Goal: Task Accomplishment & Management: Manage account settings

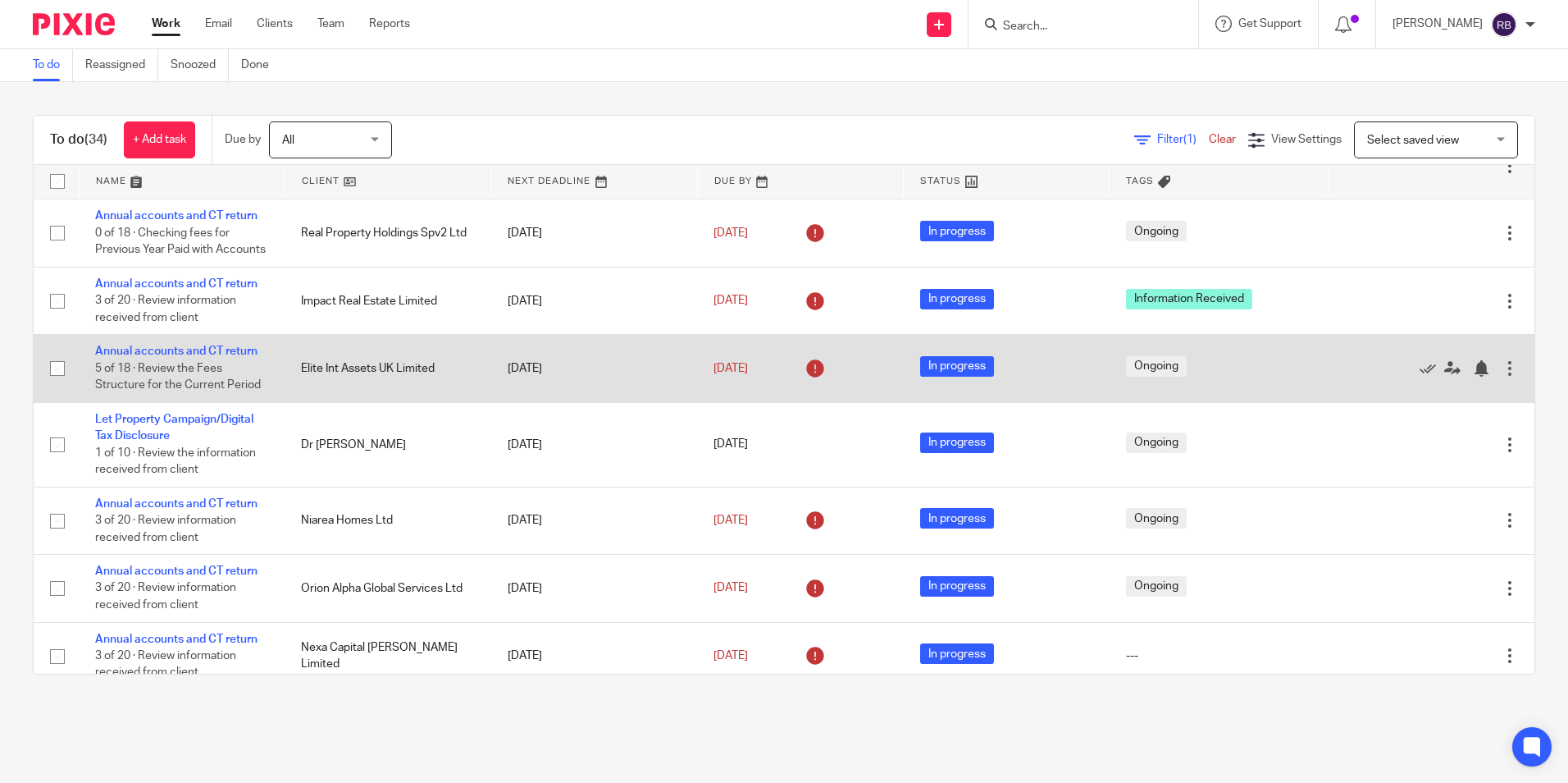
scroll to position [574, 0]
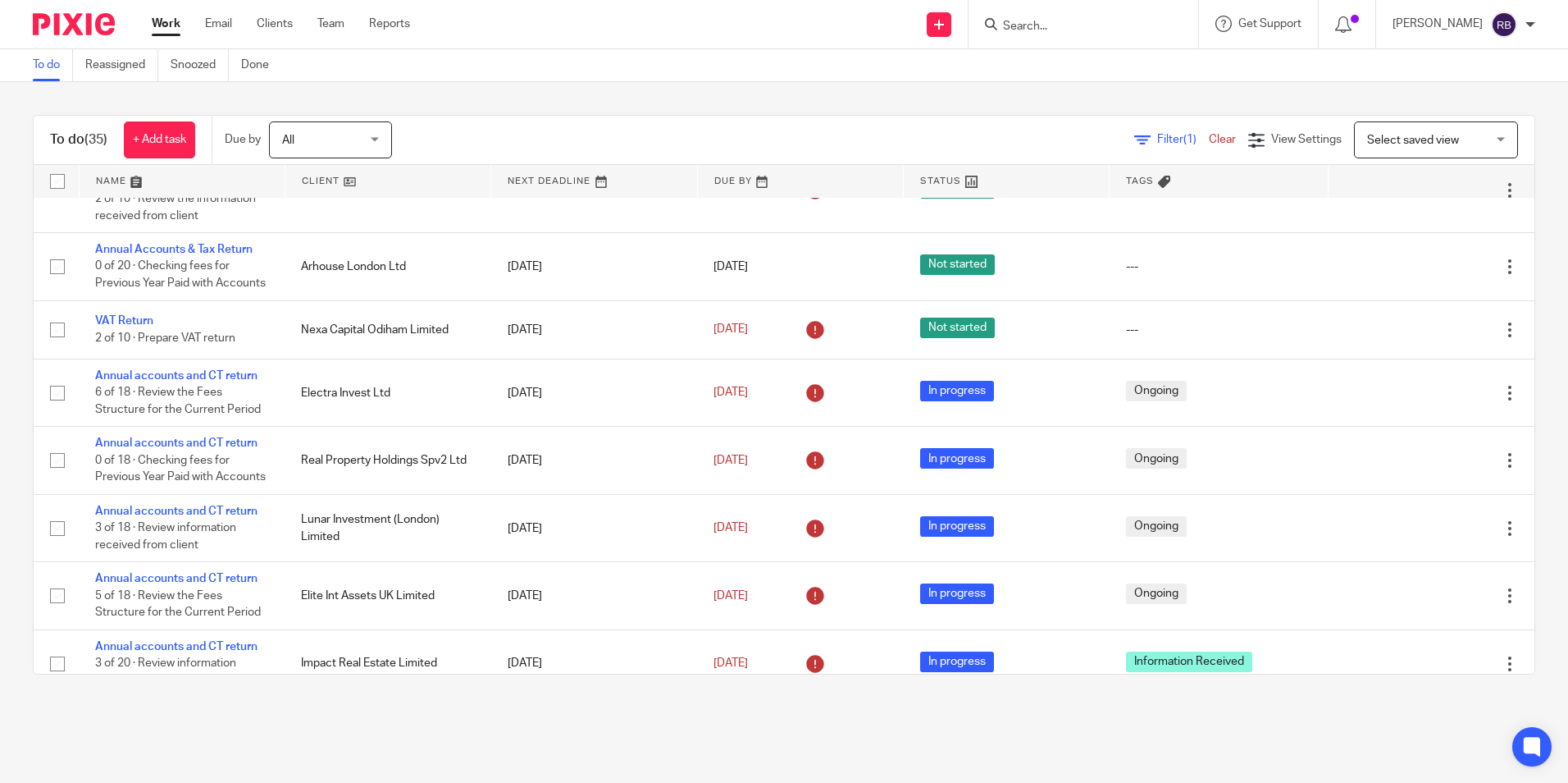
scroll to position [328, 0]
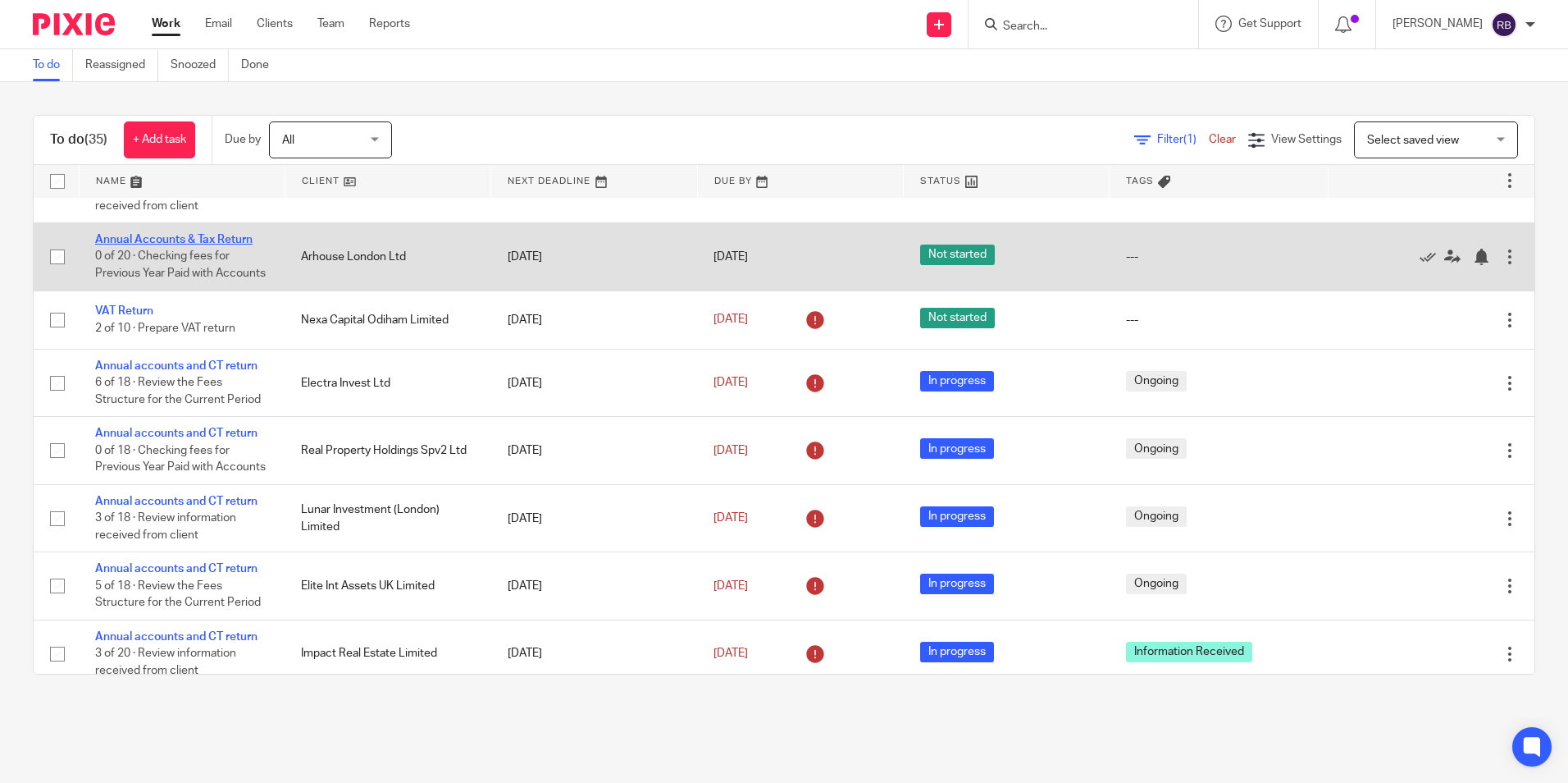
click at [193, 245] on link "Annual Accounts & Tax Return" at bounding box center [173, 240] width 158 height 12
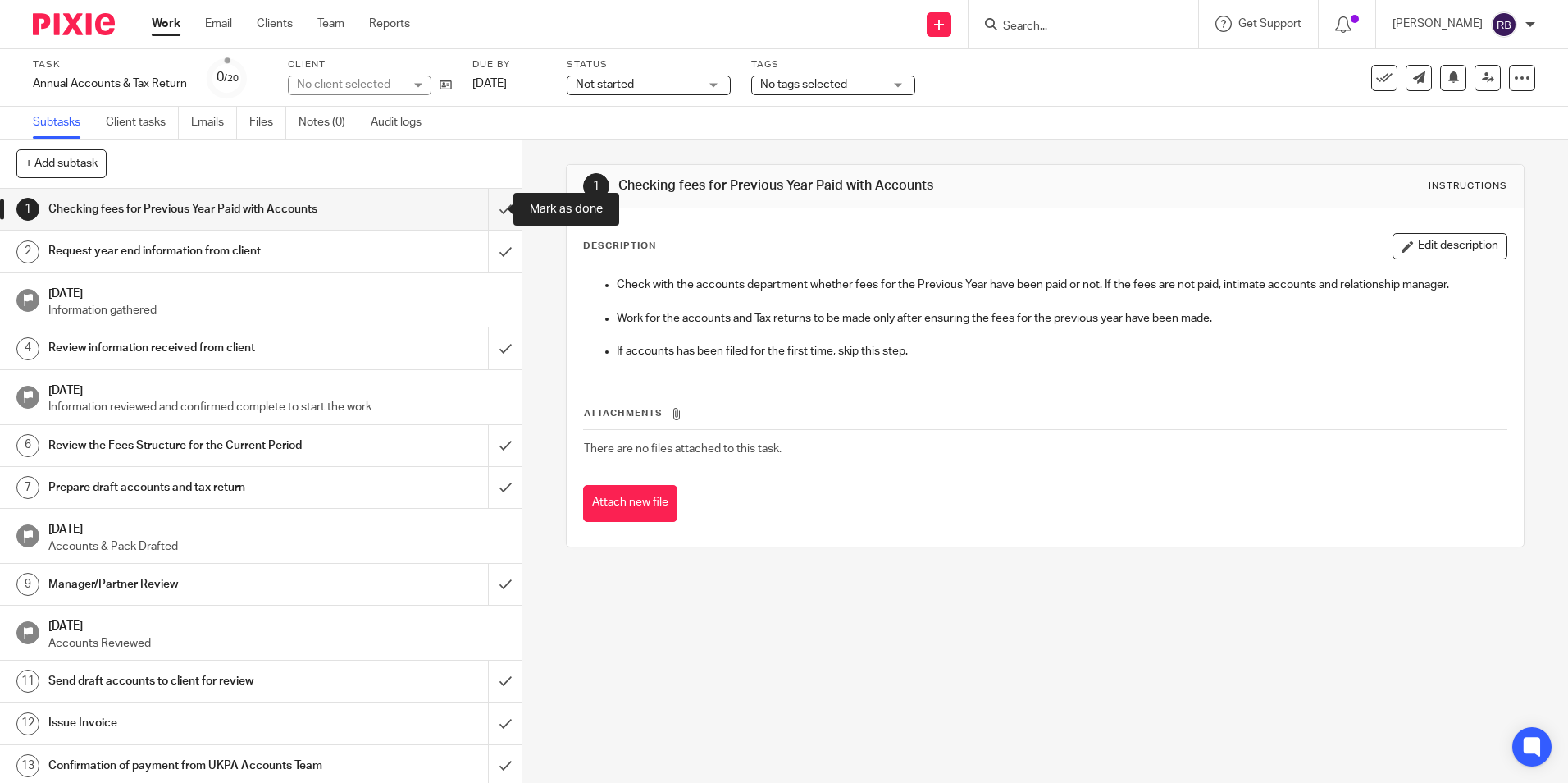
click at [491, 209] on input "submit" at bounding box center [261, 209] width 521 height 41
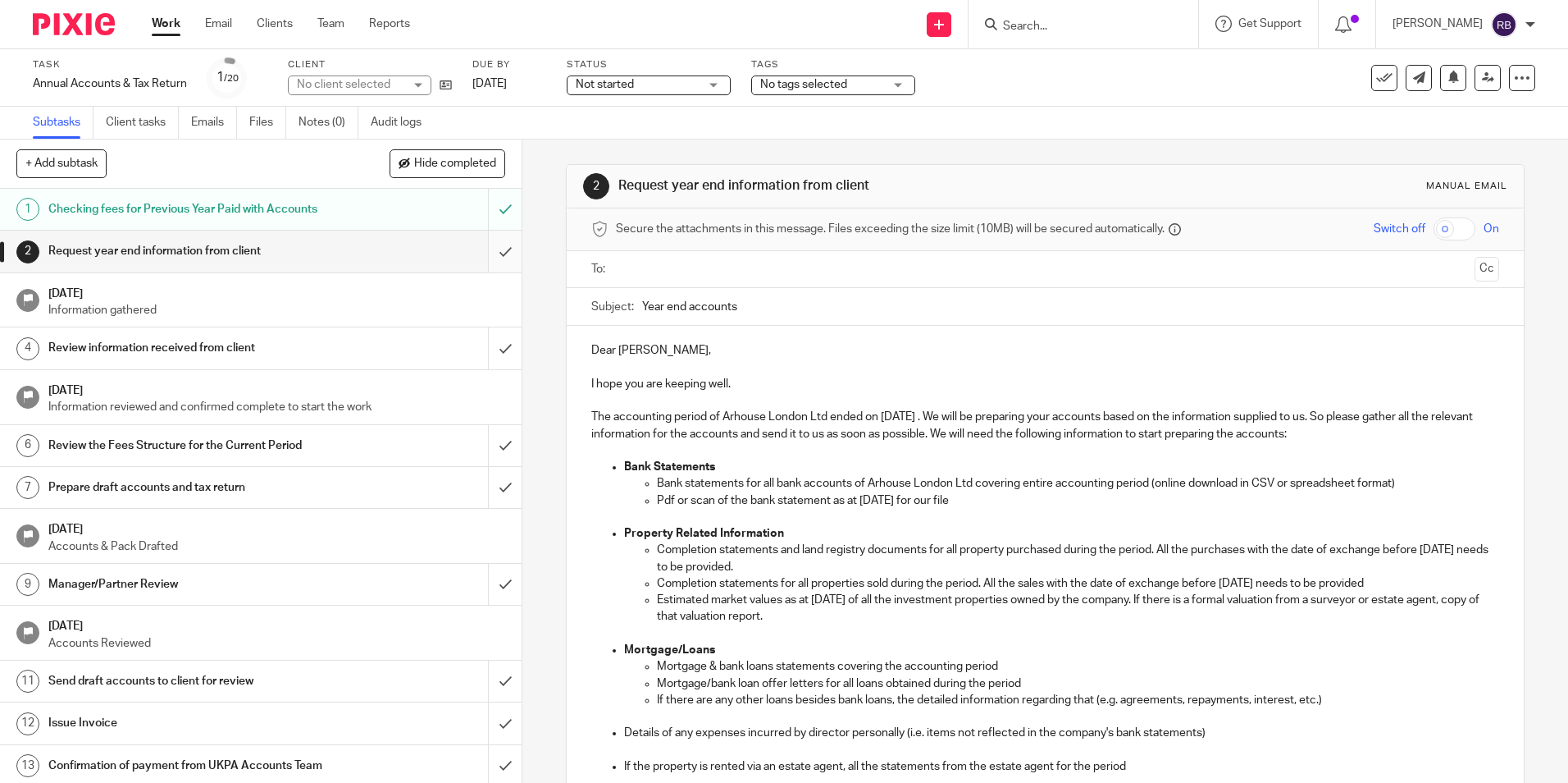
drag, startPoint x: 488, startPoint y: 270, endPoint x: 497, endPoint y: 244, distance: 27.5
click at [488, 270] on input "submit" at bounding box center [261, 251] width 521 height 41
click at [643, 91] on span "Not started" at bounding box center [637, 85] width 123 height 17
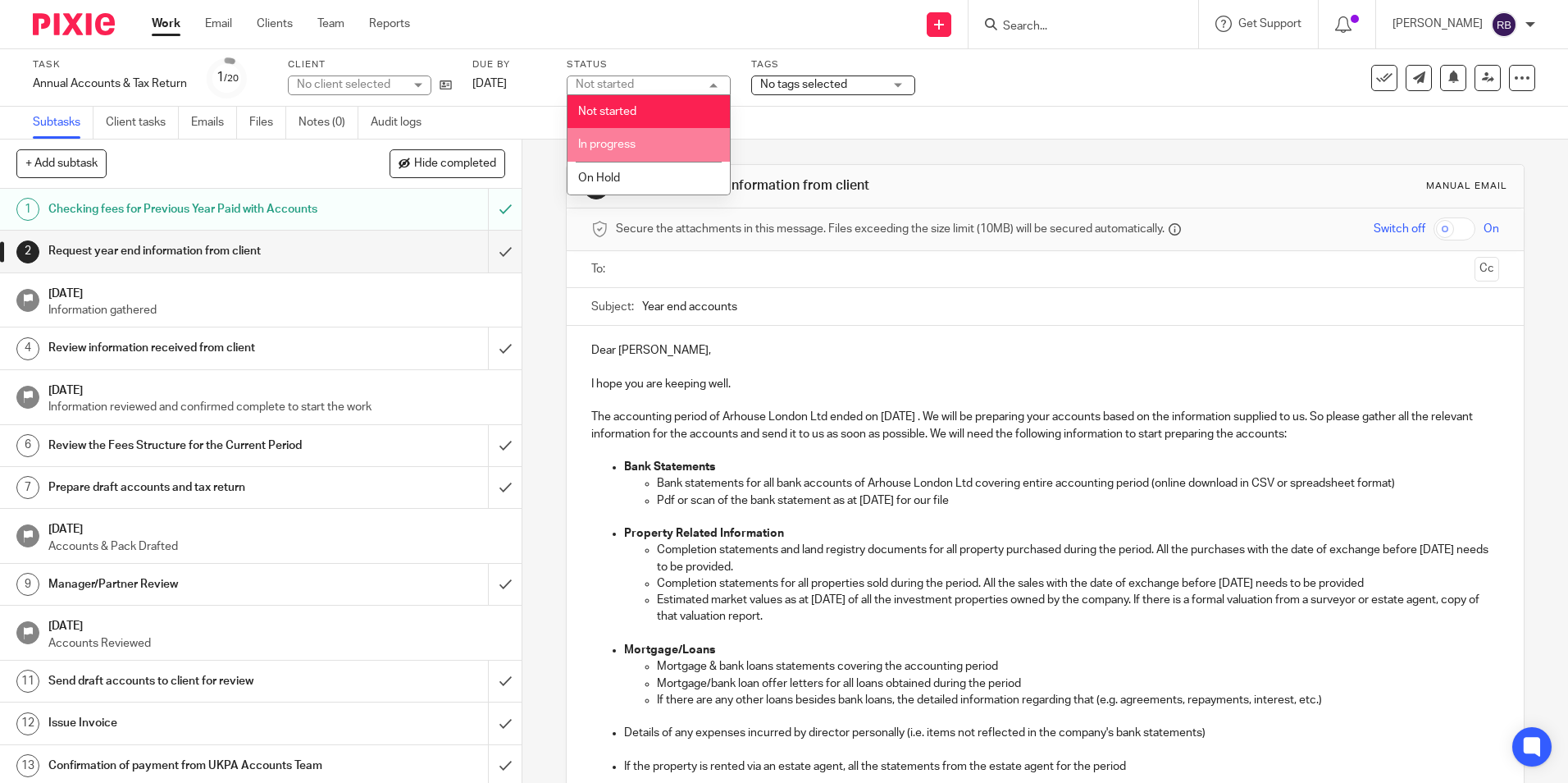
click at [624, 148] on span "In progress" at bounding box center [607, 144] width 57 height 12
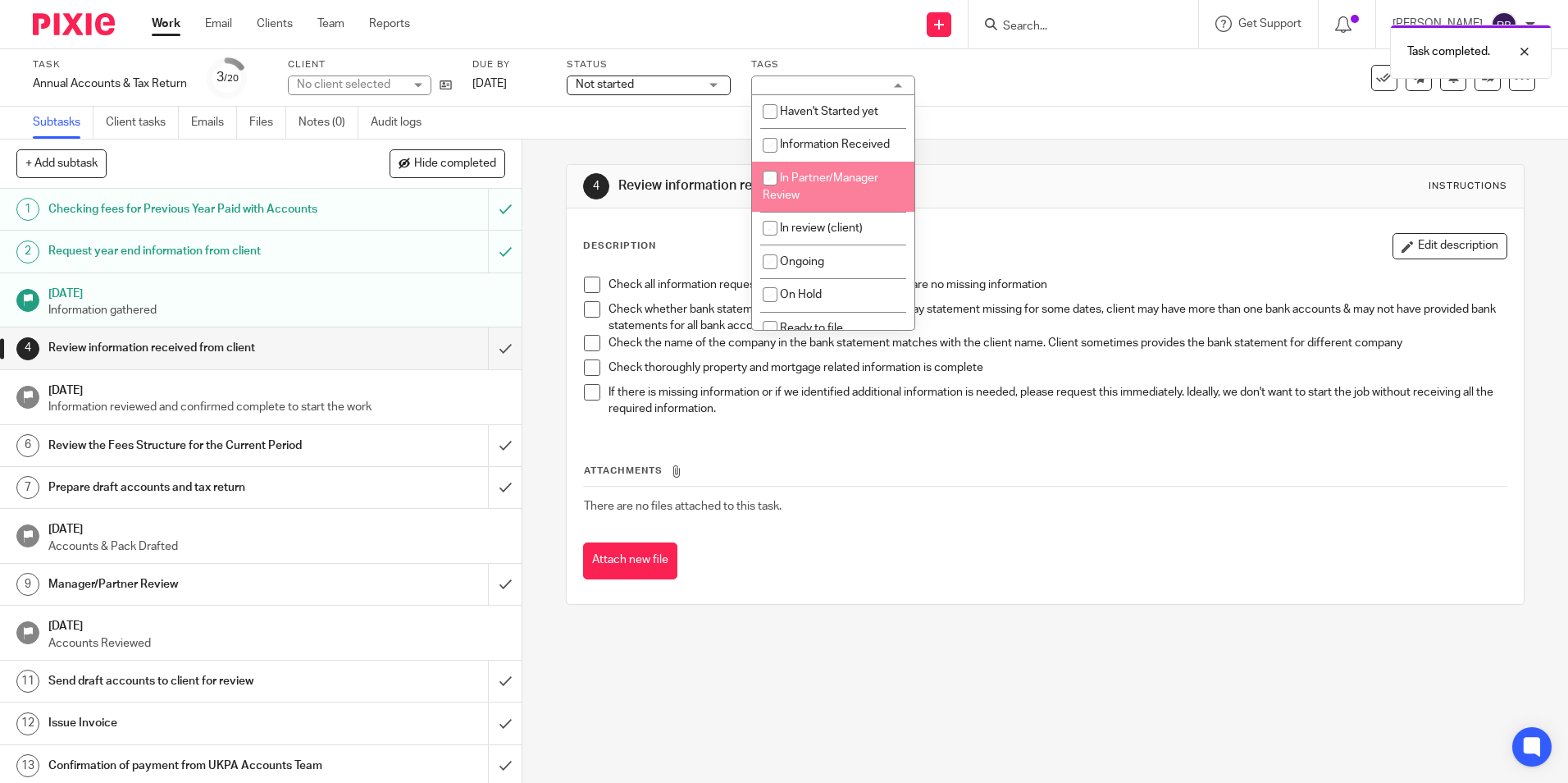
click at [797, 172] on span "In Partner/Manager Review" at bounding box center [820, 187] width 116 height 29
checkbox input "true"
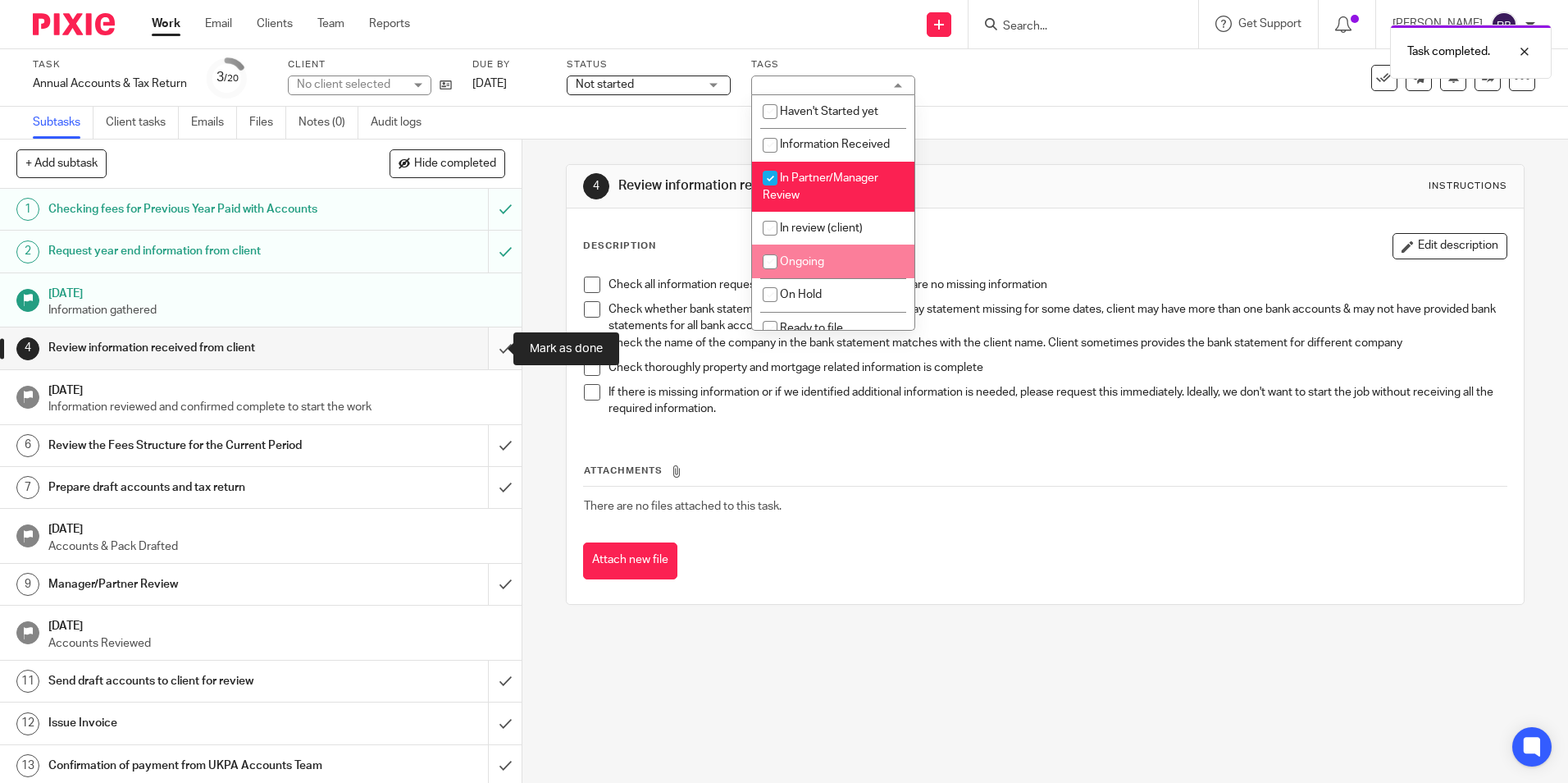
click at [486, 360] on input "submit" at bounding box center [261, 347] width 521 height 41
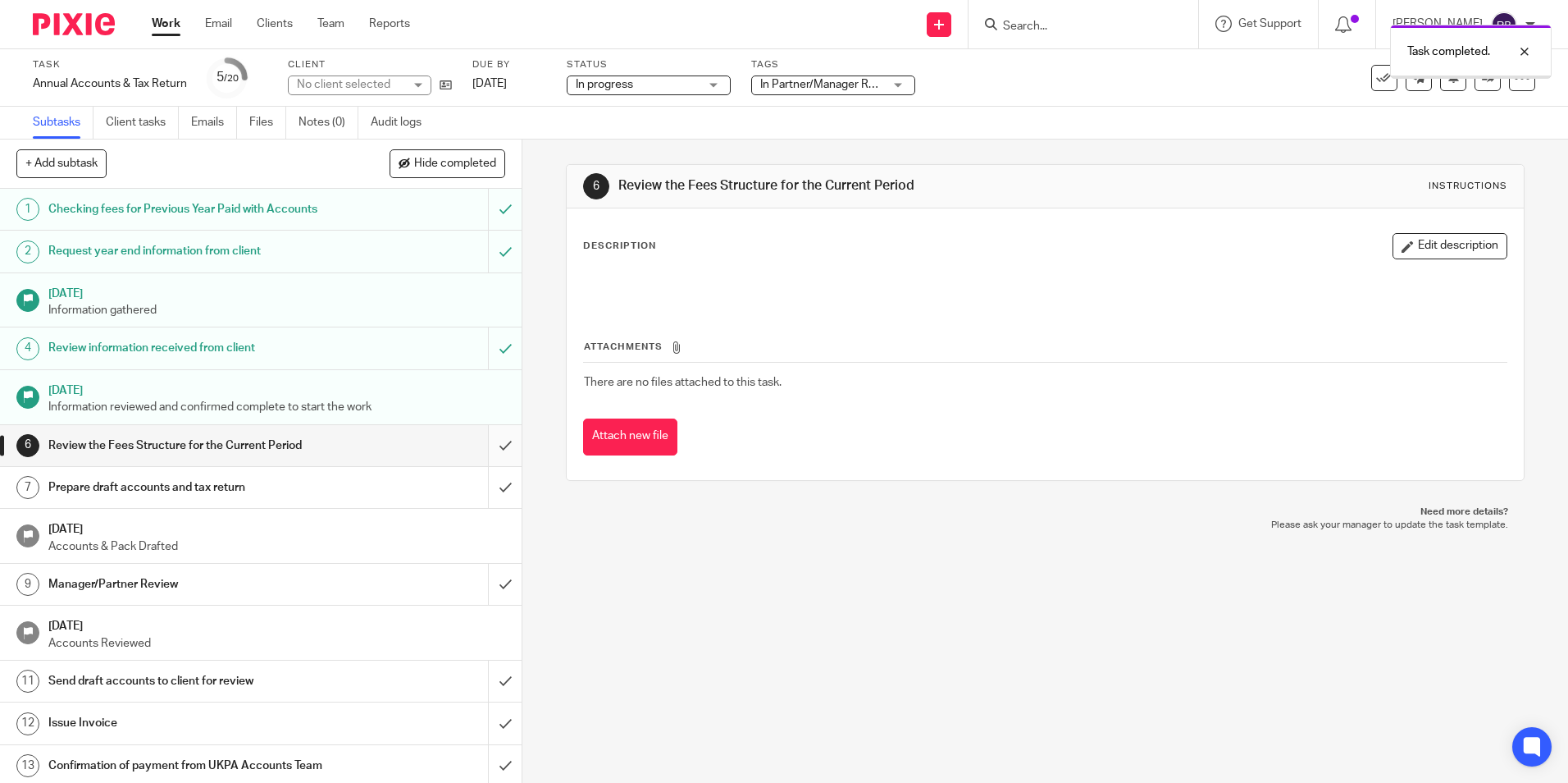
click at [485, 450] on input "submit" at bounding box center [261, 445] width 521 height 41
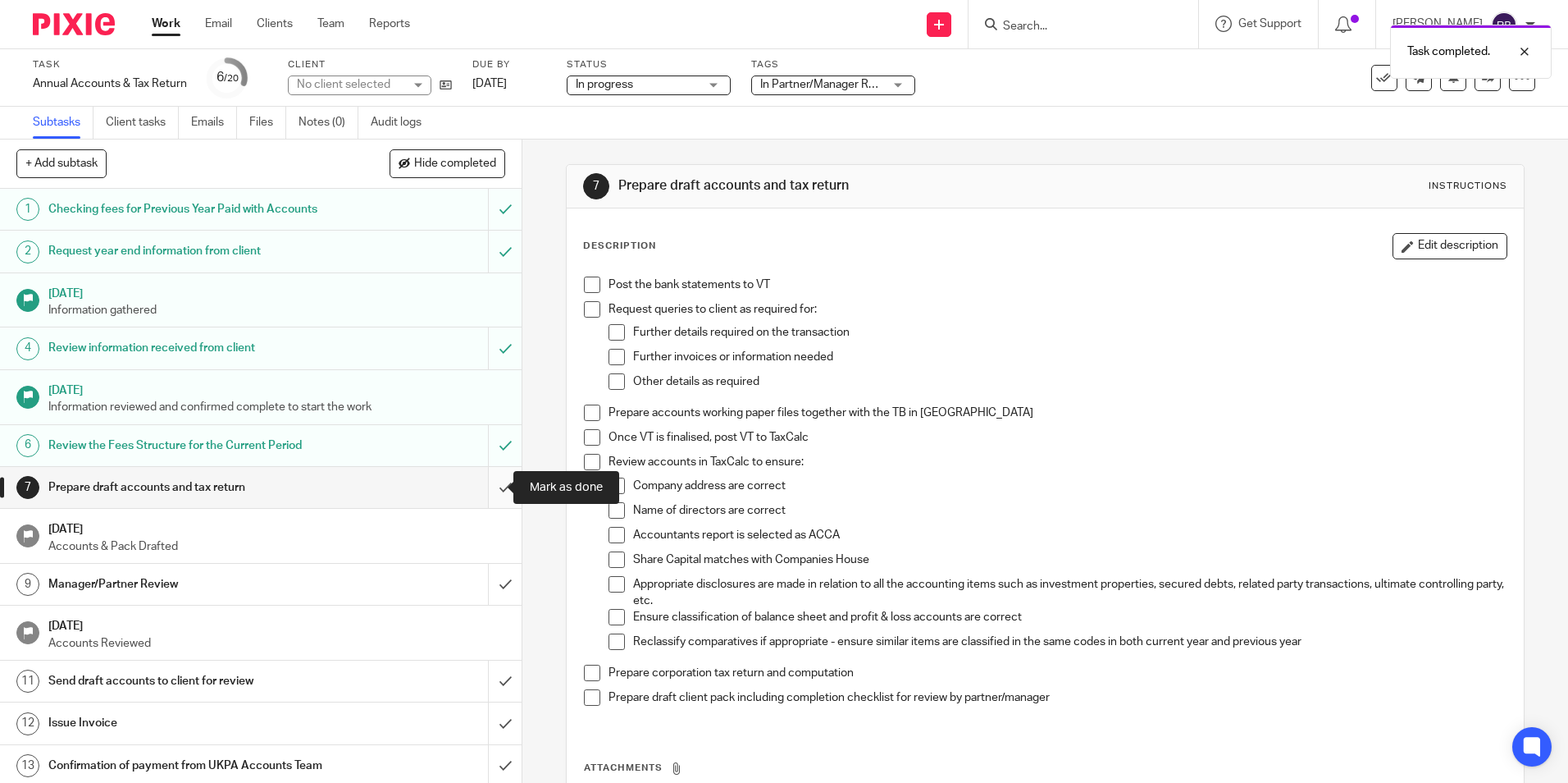
click at [488, 497] on input "submit" at bounding box center [261, 487] width 521 height 41
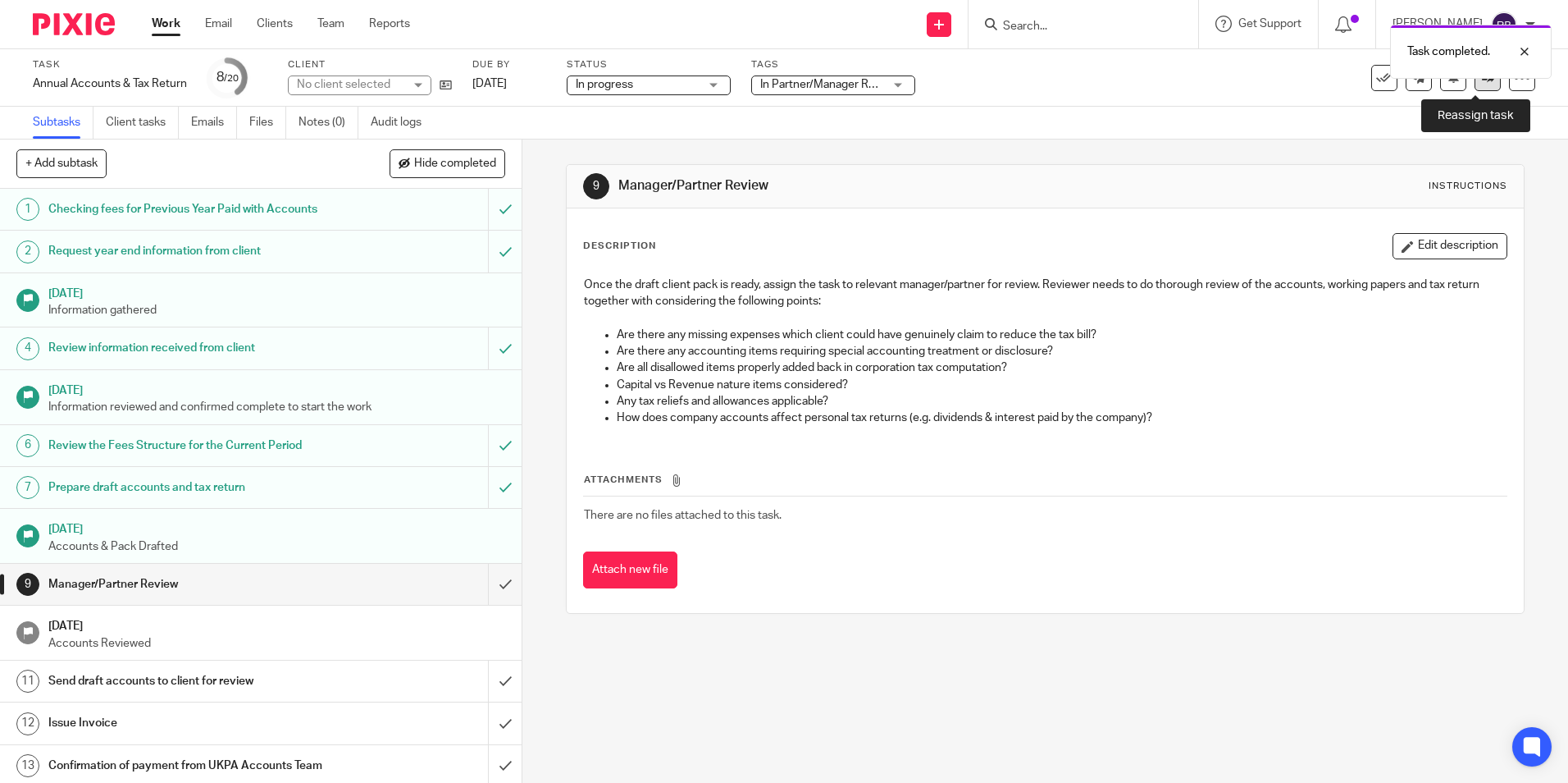
click at [1482, 78] on icon at bounding box center [1489, 77] width 13 height 13
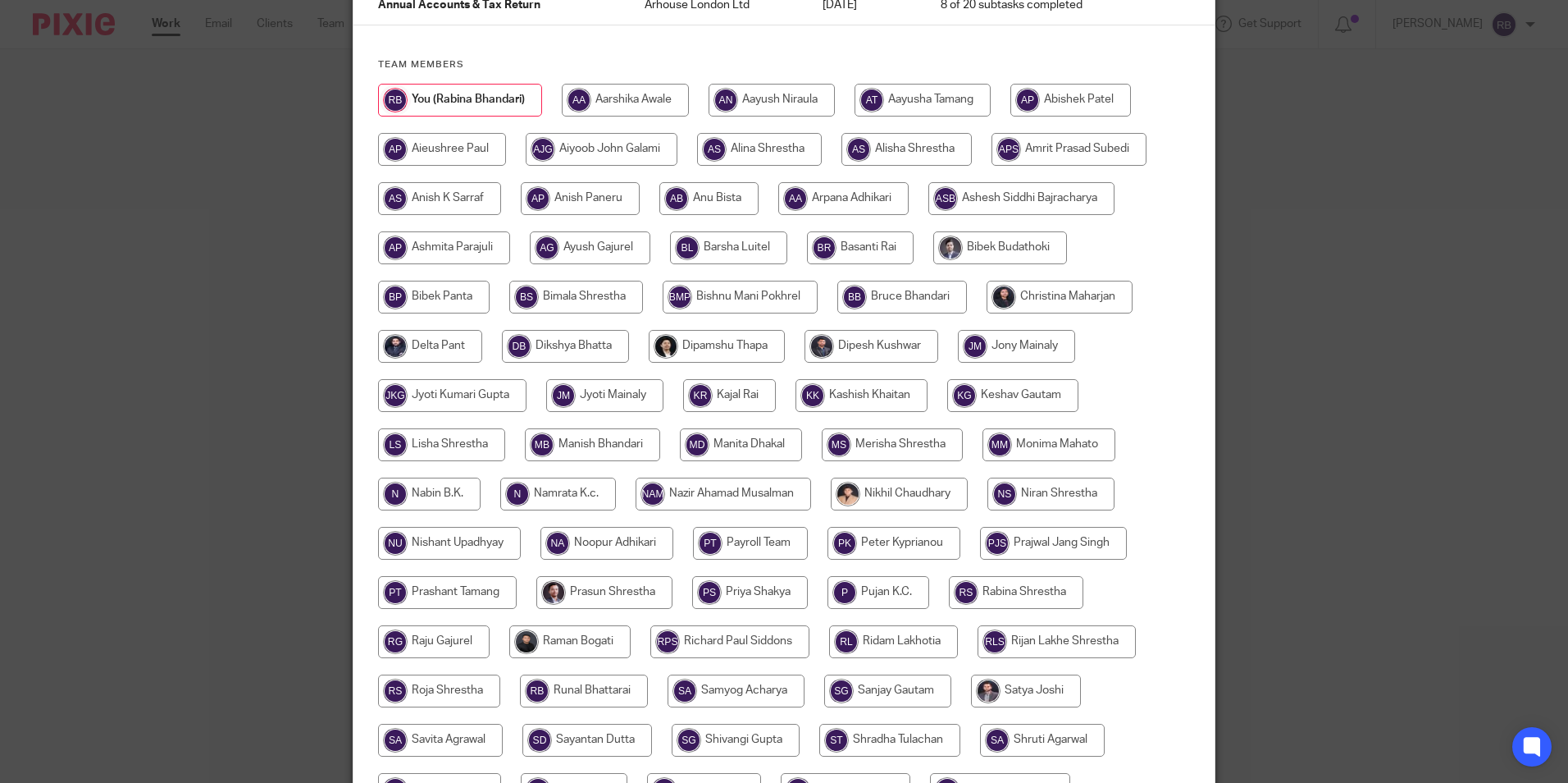
scroll to position [164, 0]
click at [1043, 292] on input "radio" at bounding box center [1060, 298] width 146 height 33
radio input "true"
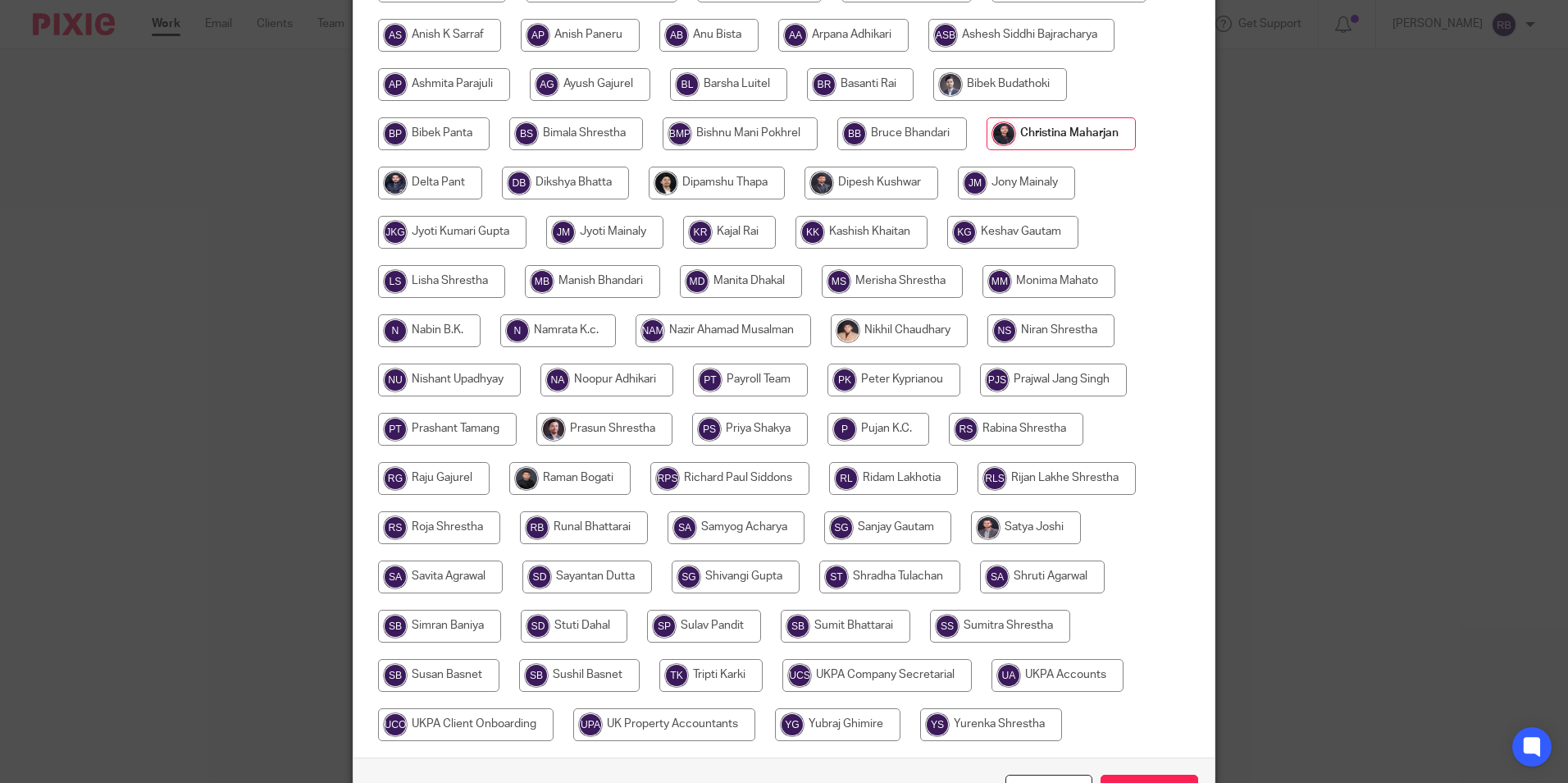
scroll to position [438, 0]
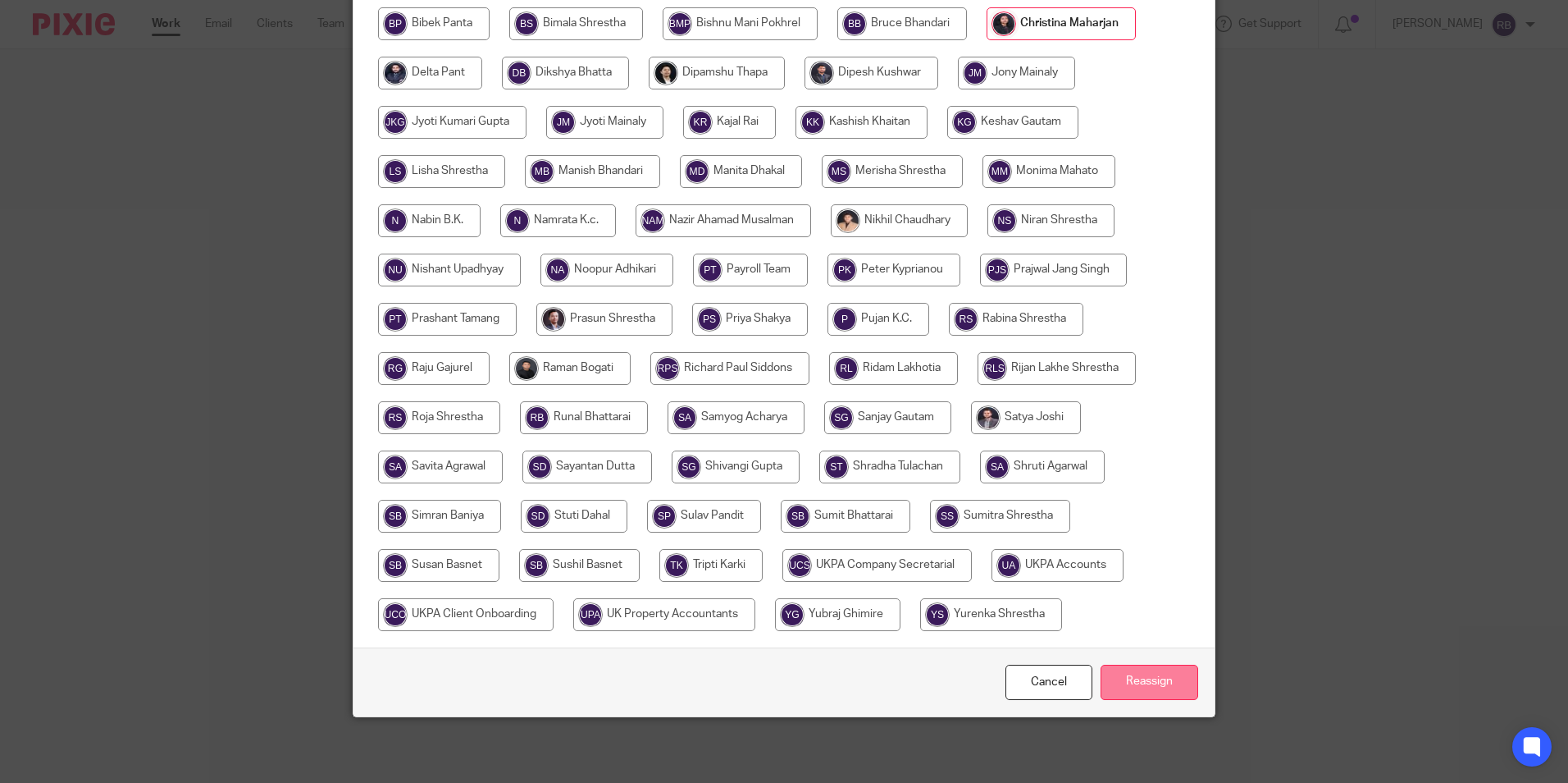
click at [1148, 690] on input "Reassign" at bounding box center [1149, 682] width 97 height 36
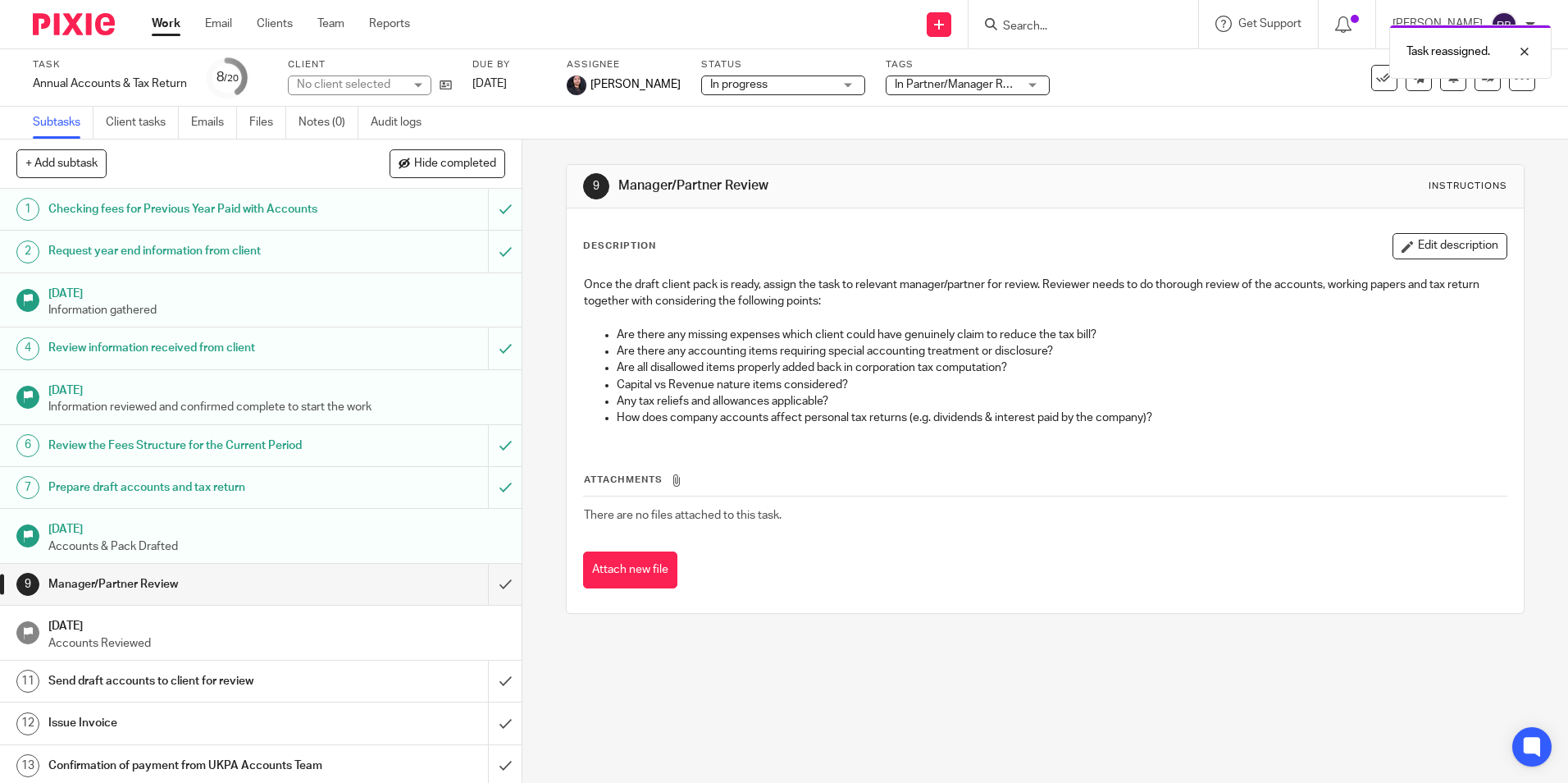
click at [173, 23] on link "Work" at bounding box center [167, 24] width 29 height 16
